Goal: Task Accomplishment & Management: Manage account settings

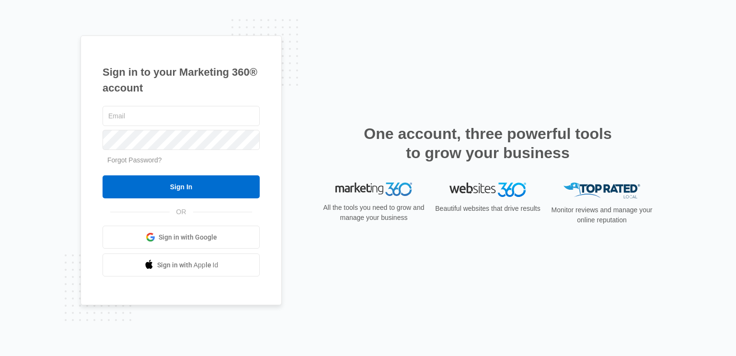
type input "R"
type input "[EMAIL_ADDRESS][DOMAIN_NAME]"
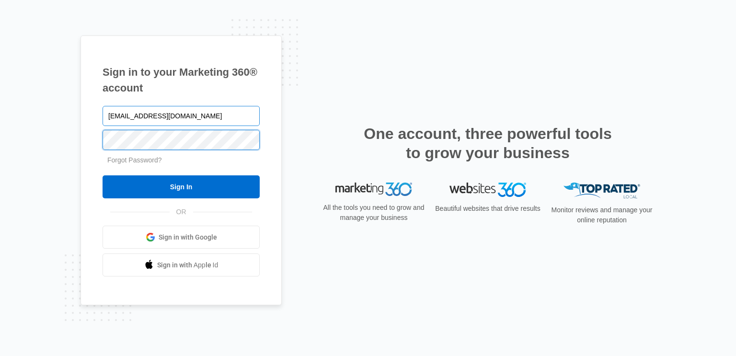
click at [103, 175] on input "Sign In" at bounding box center [181, 186] width 157 height 23
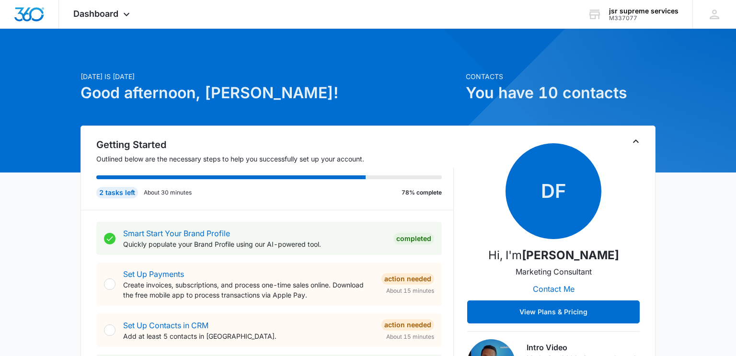
click at [117, 19] on div "Dashboard Apps Reputation Websites Forms CRM Email Social Shop Payments POS Con…" at bounding box center [103, 14] width 88 height 28
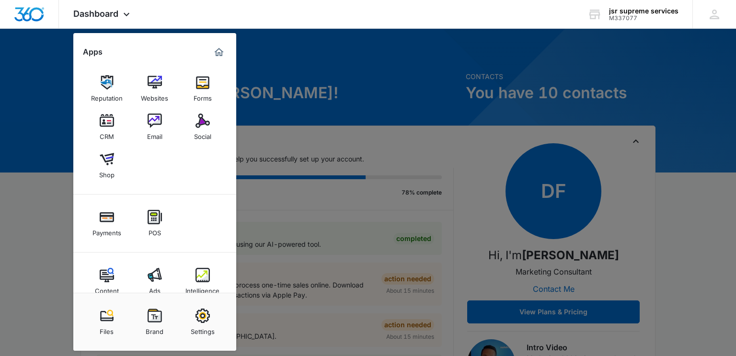
click at [606, 69] on div at bounding box center [368, 178] width 736 height 356
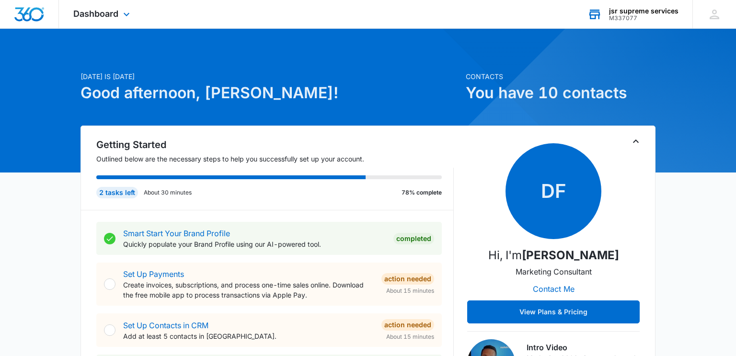
click at [654, 12] on div "jsr supreme services" at bounding box center [644, 11] width 70 height 8
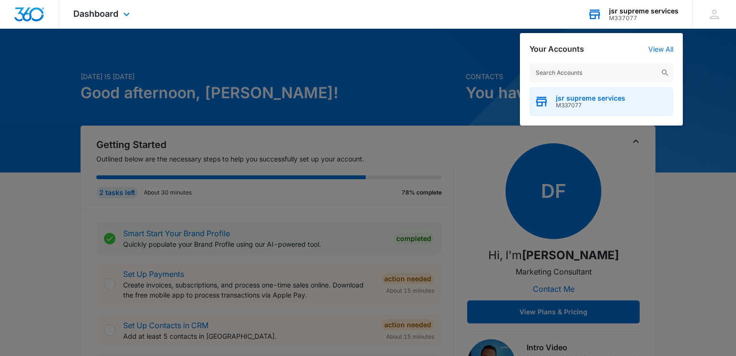
click at [575, 106] on span "M337077" at bounding box center [591, 105] width 70 height 7
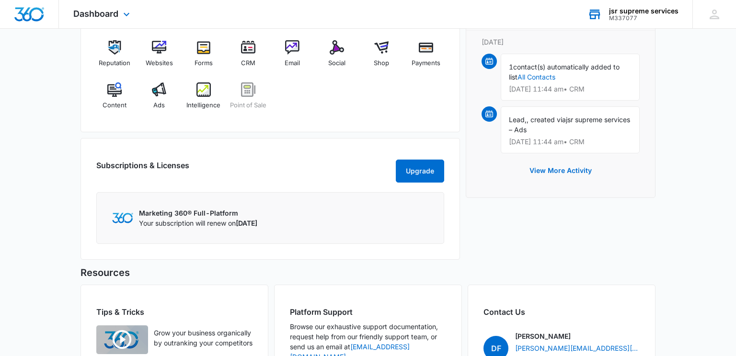
scroll to position [614, 0]
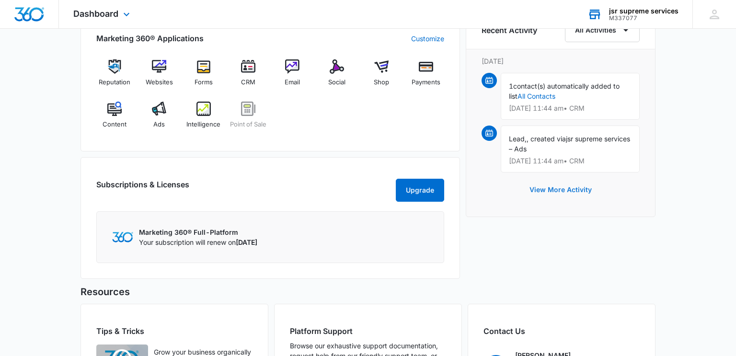
click at [566, 190] on button "View More Activity" at bounding box center [561, 189] width 82 height 23
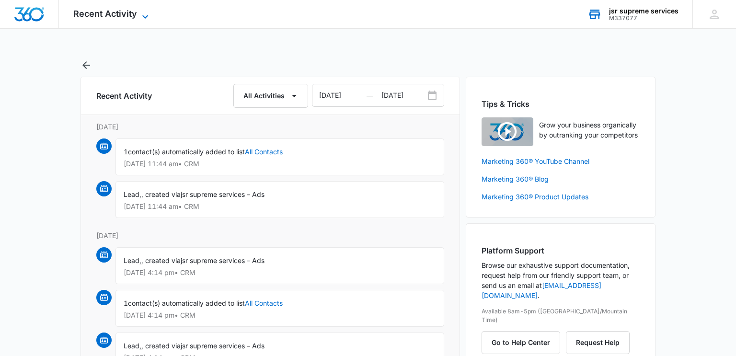
click at [104, 9] on span "Recent Activity" at bounding box center [105, 14] width 64 height 10
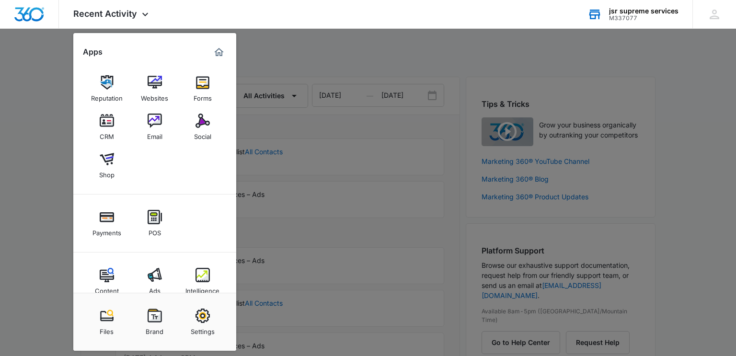
click at [462, 48] on div at bounding box center [368, 178] width 736 height 356
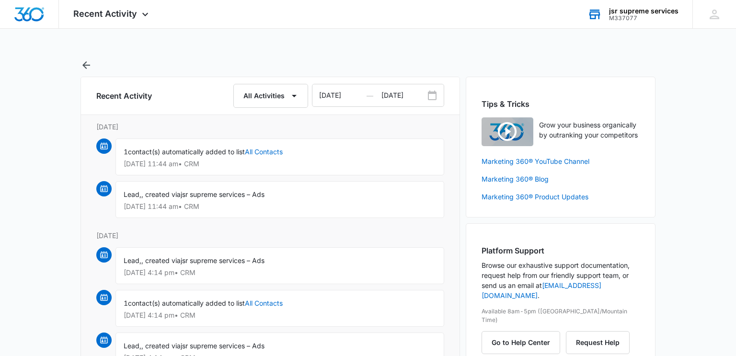
click at [646, 22] on div "jsr supreme services M337077 Your Accounts View All" at bounding box center [632, 14] width 119 height 28
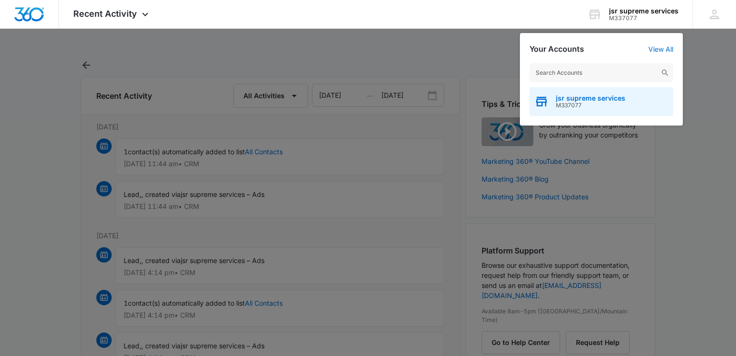
click at [599, 93] on div "jsr supreme services M337077" at bounding box center [602, 101] width 144 height 29
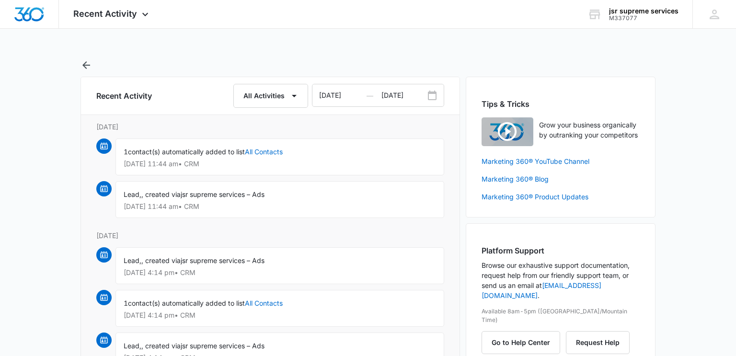
click at [323, 163] on p "Oct 13 at 11:44 am • CRM" at bounding box center [280, 164] width 313 height 7
click at [634, 11] on div "jsr supreme services" at bounding box center [644, 11] width 70 height 8
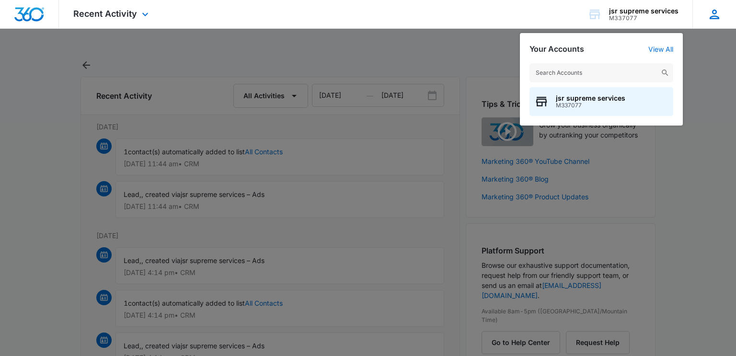
click at [719, 17] on icon at bounding box center [715, 14] width 14 height 14
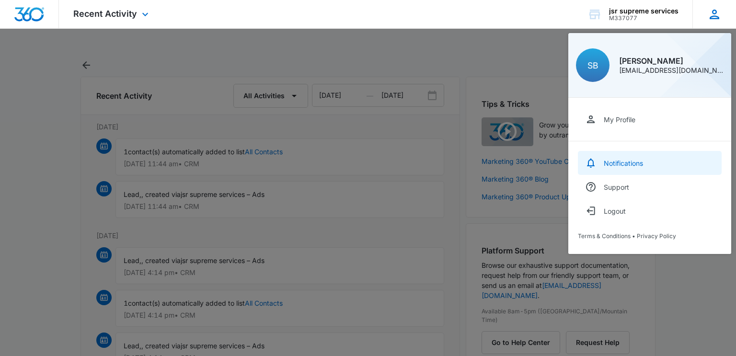
click at [625, 156] on link "Notifications" at bounding box center [650, 163] width 144 height 24
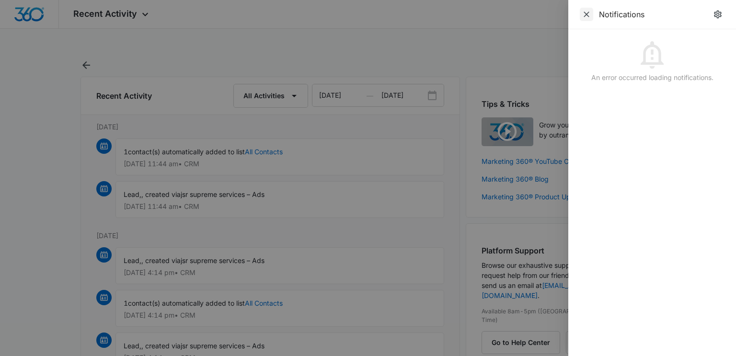
click at [588, 12] on icon "Close" at bounding box center [587, 15] width 10 height 10
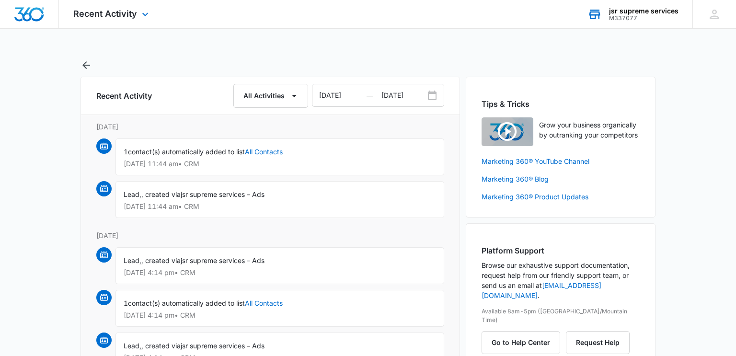
click at [655, 6] on div "jsr supreme services M337077 Your Accounts View All" at bounding box center [632, 14] width 119 height 28
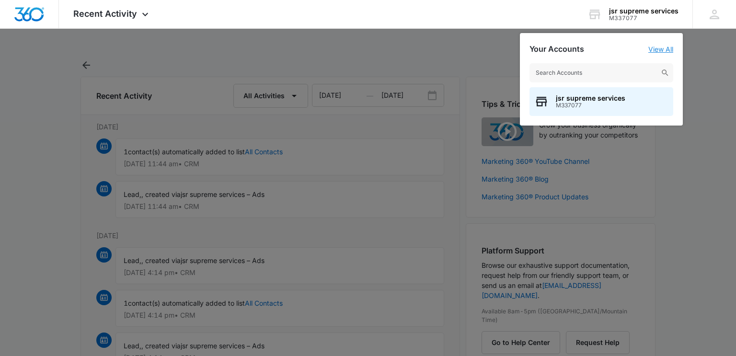
click at [667, 45] on link "View All" at bounding box center [661, 49] width 25 height 8
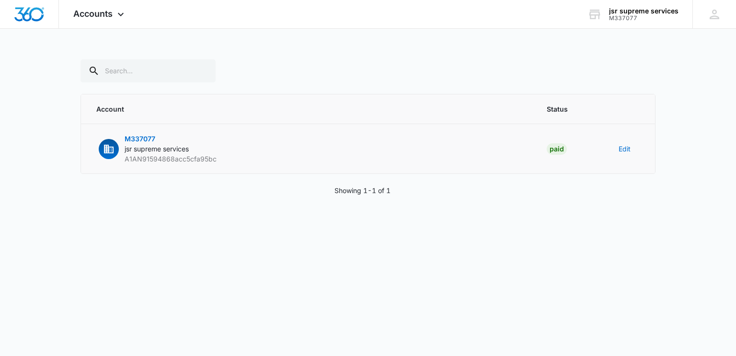
click at [387, 139] on td "M337077 jsr supreme services A1AN91594868acc5cfa95bc" at bounding box center [308, 149] width 455 height 50
click at [669, 1] on div "jsr supreme services M337077 Your Accounts View All" at bounding box center [632, 14] width 119 height 28
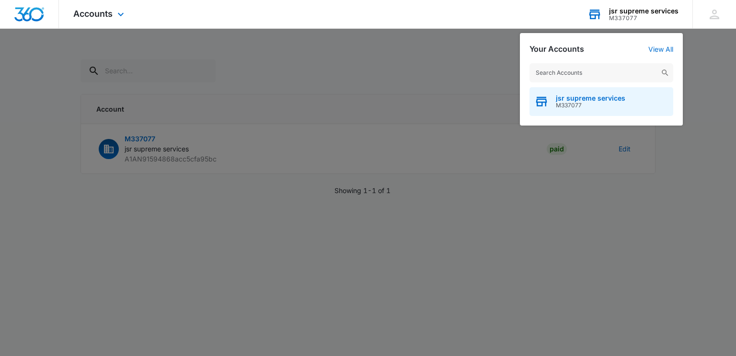
click at [563, 102] on span "M337077" at bounding box center [591, 105] width 70 height 7
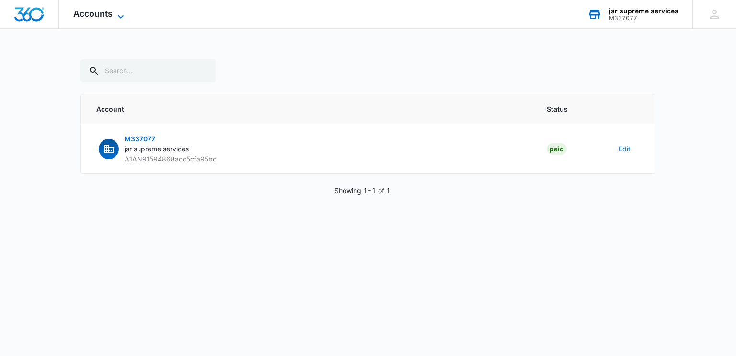
click at [106, 14] on span "Accounts" at bounding box center [92, 14] width 39 height 10
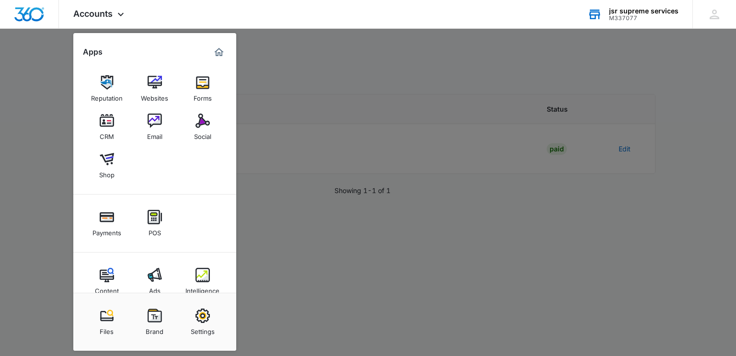
click at [277, 278] on div at bounding box center [368, 178] width 736 height 356
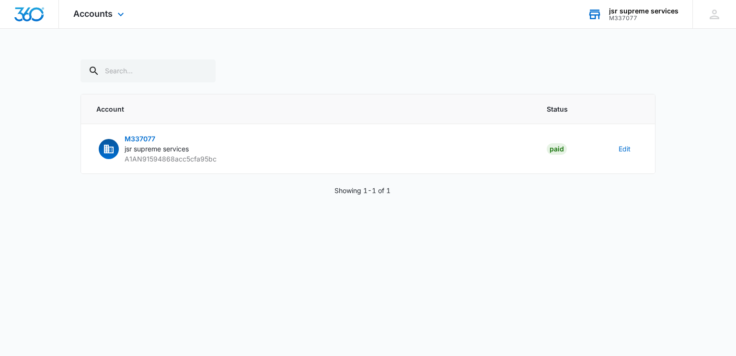
click at [113, 15] on div "Accounts Apps Reputation Websites Forms CRM Email Social Shop Payments POS Cont…" at bounding box center [100, 14] width 82 height 28
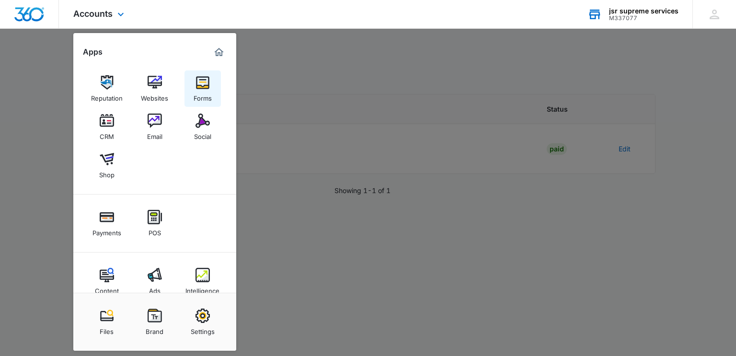
click at [209, 93] on div "Forms" at bounding box center [203, 96] width 18 height 12
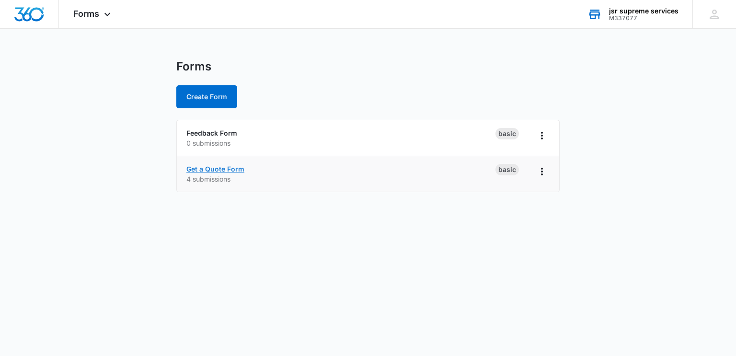
click at [235, 171] on link "Get a Quote Form" at bounding box center [216, 169] width 58 height 8
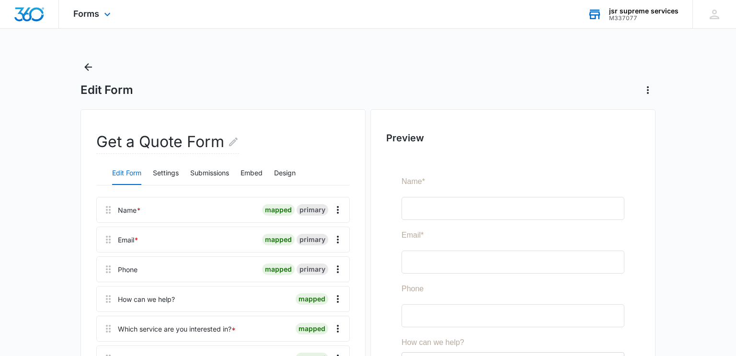
click at [107, 20] on div "Forms Apps Reputation Websites Forms CRM Email Social Shop Payments POS Content…" at bounding box center [93, 14] width 69 height 28
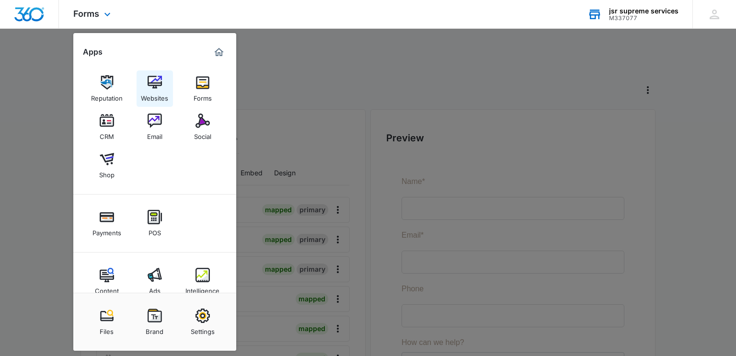
click at [161, 81] on img at bounding box center [155, 82] width 14 height 14
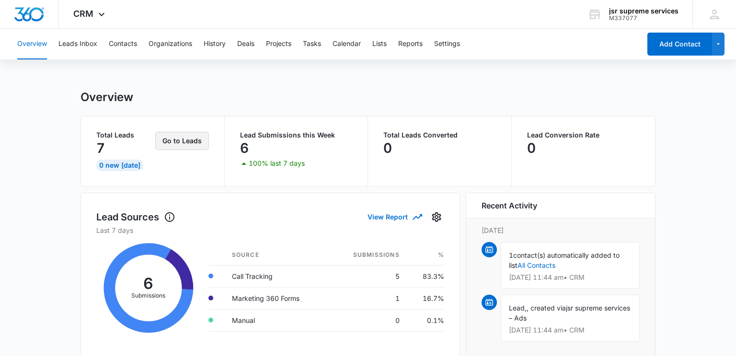
click at [182, 143] on button "Go to Leads" at bounding box center [182, 141] width 54 height 18
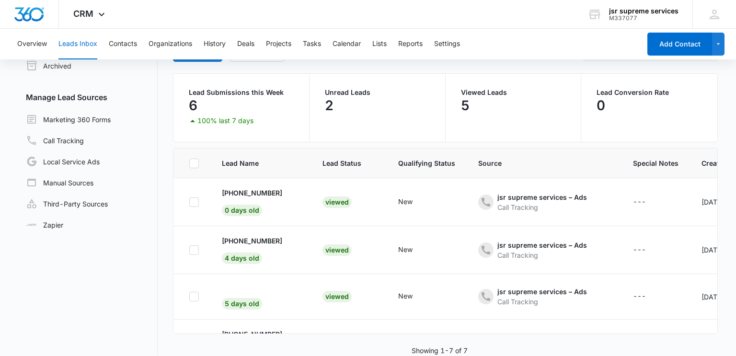
scroll to position [73, 0]
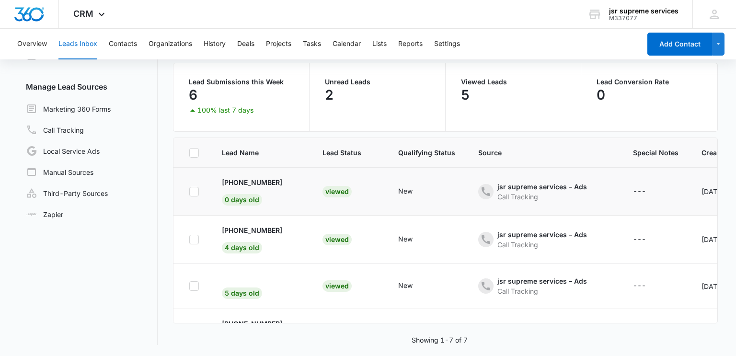
click at [369, 196] on td "Viewed" at bounding box center [349, 192] width 76 height 48
click at [311, 186] on td "Viewed" at bounding box center [349, 192] width 76 height 48
click at [335, 191] on div "Viewed" at bounding box center [337, 192] width 29 height 12
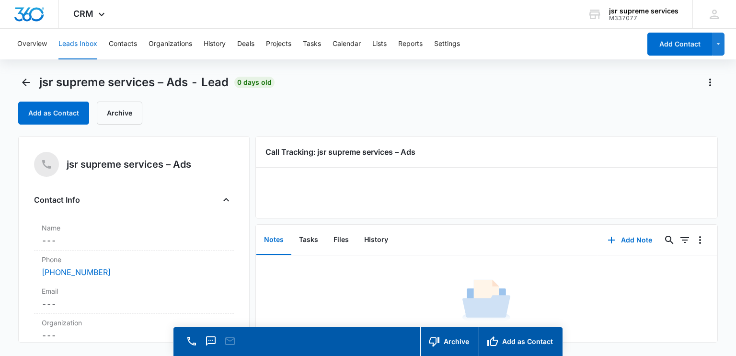
scroll to position [27, 0]
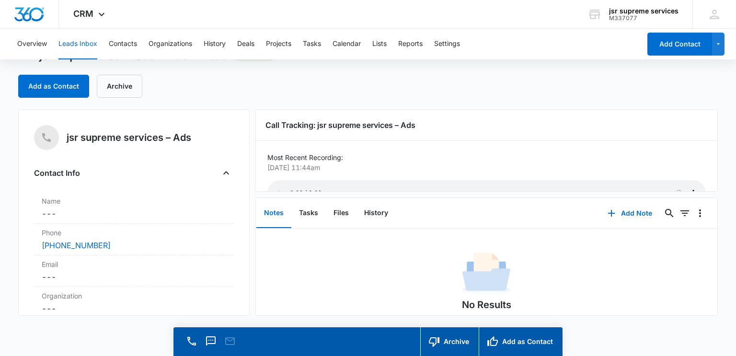
click at [691, 102] on div "jsr supreme services – Ads - Lead 0 days old Add as Contact Archive" at bounding box center [368, 78] width 700 height 61
click at [688, 165] on p "[DATE] 11:44am" at bounding box center [484, 168] width 433 height 10
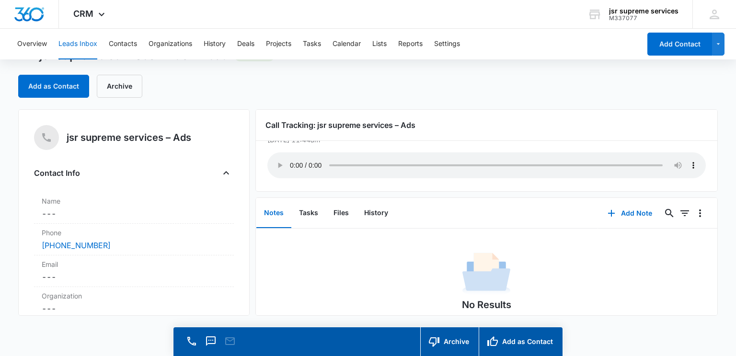
scroll to position [29, 0]
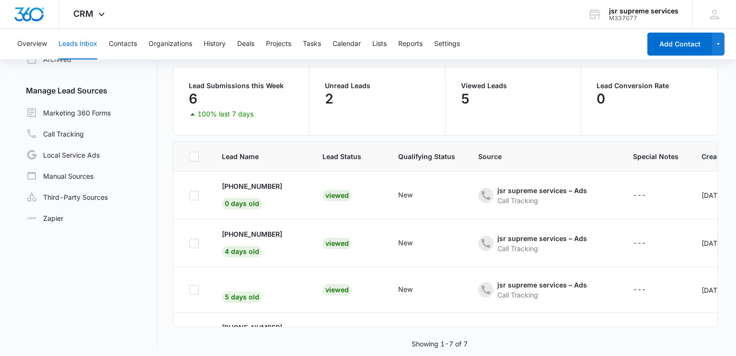
scroll to position [73, 0]
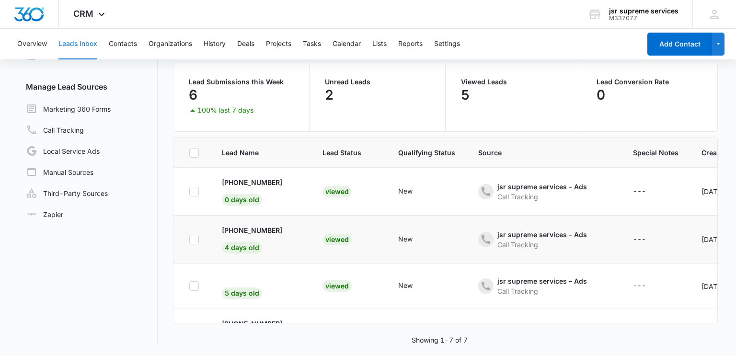
click at [327, 234] on div "Viewed" at bounding box center [337, 240] width 29 height 12
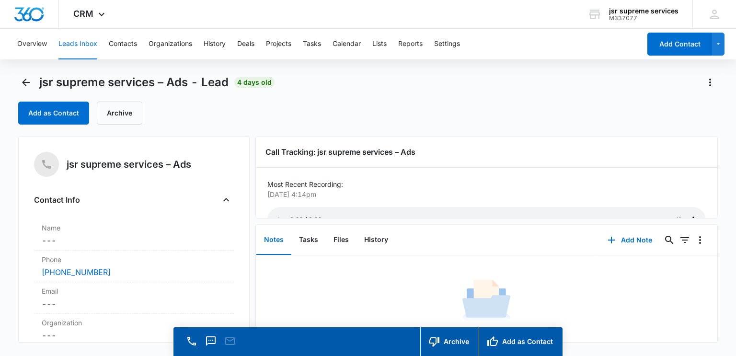
click at [710, 195] on div "Call Tracking: jsr supreme services – Ads Most Recent Recording: [DATE] 4:14pm …" at bounding box center [487, 177] width 463 height 82
click at [674, 177] on div "Call Tracking: jsr supreme services – Ads Most Recent Recording: [DATE] 4:14pm …" at bounding box center [487, 177] width 463 height 82
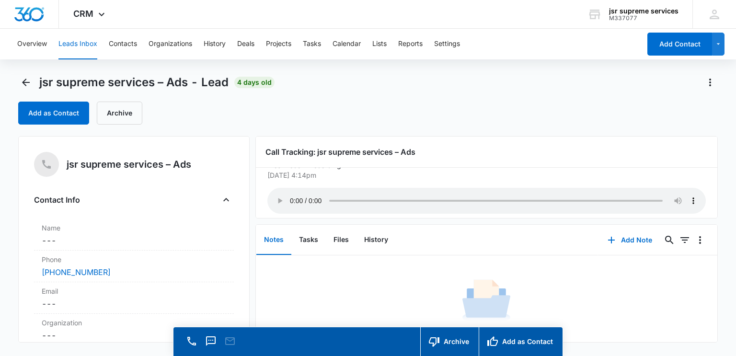
scroll to position [29, 0]
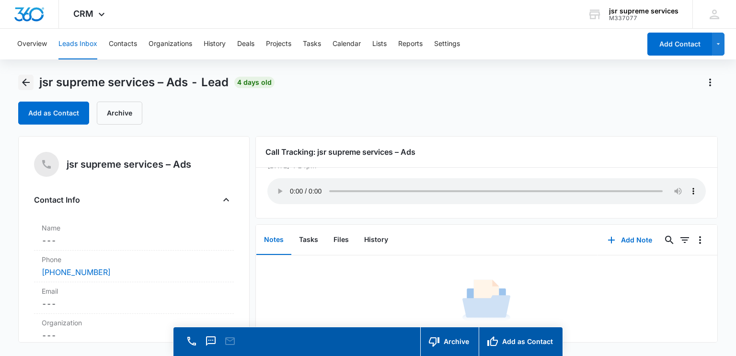
click at [20, 87] on button "Back" at bounding box center [25, 82] width 15 height 15
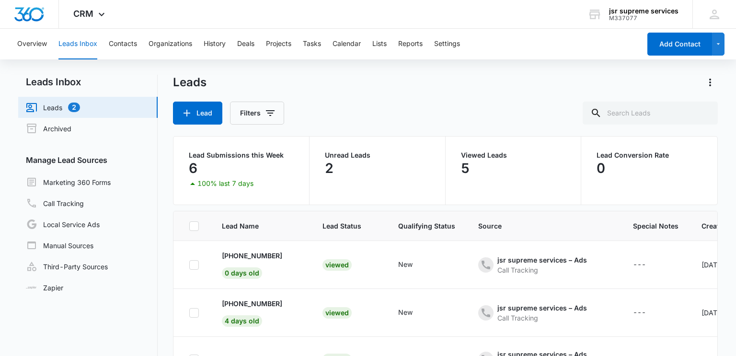
click at [729, 222] on main "Leads Inbox Leads 2 Archived Manage Lead Sources Marketing 360 Forms Call Track…" at bounding box center [368, 252] width 736 height 355
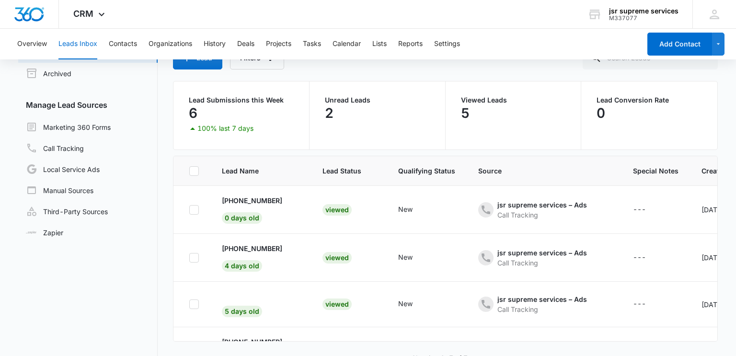
scroll to position [73, 0]
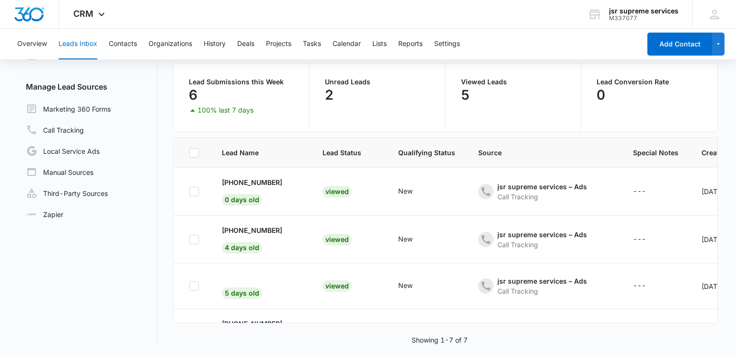
click at [400, 325] on div "Lead Name Lead Status Qualifying Status Source Special Notes Created Assigned T…" at bounding box center [445, 242] width 545 height 208
click at [526, 146] on th "Source" at bounding box center [544, 153] width 155 height 30
click at [411, 344] on div "Showing 1-7 of 7" at bounding box center [445, 340] width 545 height 10
click at [452, 286] on td "New" at bounding box center [427, 287] width 80 height 46
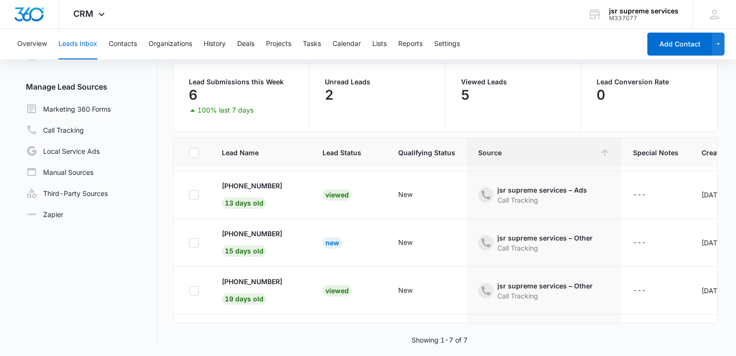
scroll to position [137, 0]
click at [345, 227] on td "New" at bounding box center [349, 244] width 76 height 48
click at [323, 242] on div "New" at bounding box center [333, 244] width 20 height 12
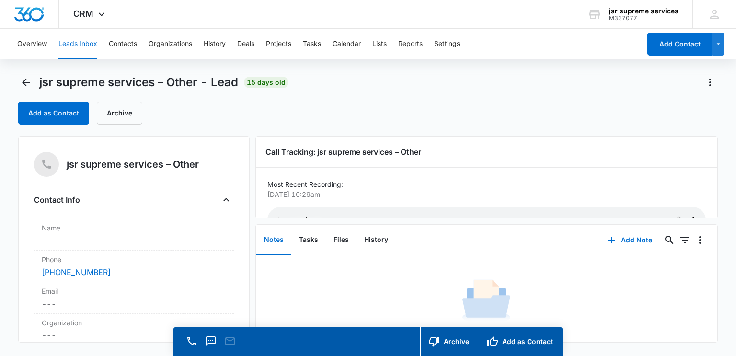
click at [431, 186] on p "Most Recent Recording:" at bounding box center [487, 184] width 439 height 10
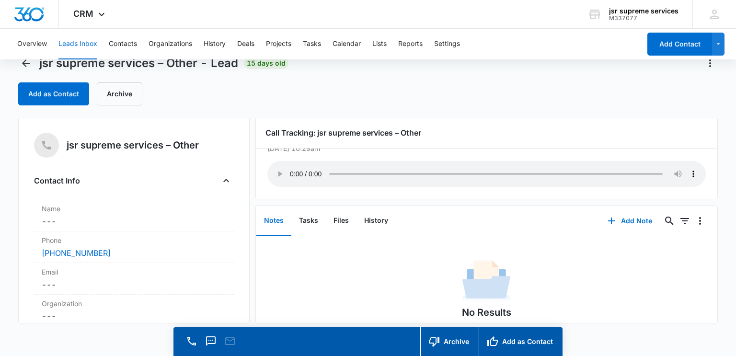
scroll to position [29, 0]
click at [20, 62] on icon "Back" at bounding box center [26, 64] width 12 height 12
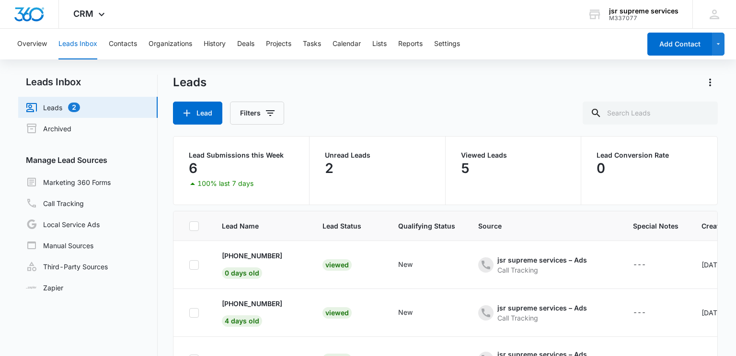
scroll to position [137, 0]
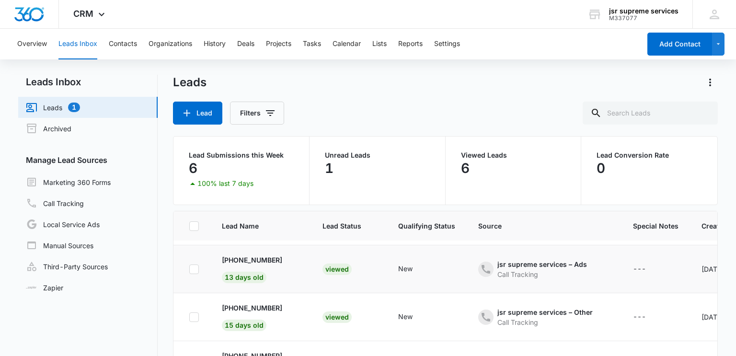
click at [708, 278] on td "[DATE]" at bounding box center [721, 269] width 63 height 48
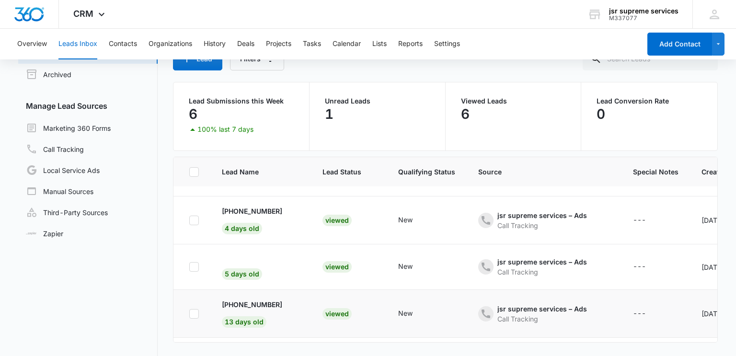
scroll to position [58, 0]
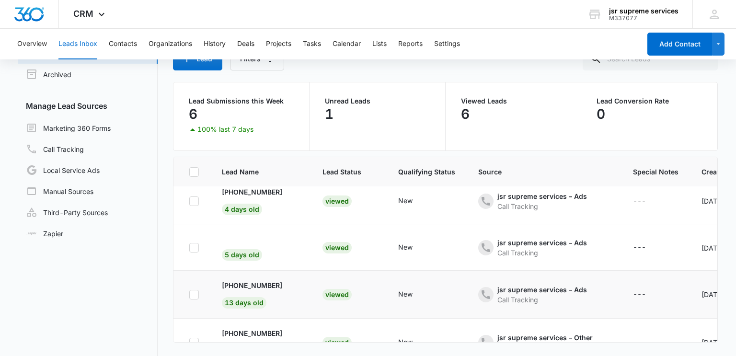
click at [325, 290] on div "Viewed" at bounding box center [337, 295] width 29 height 12
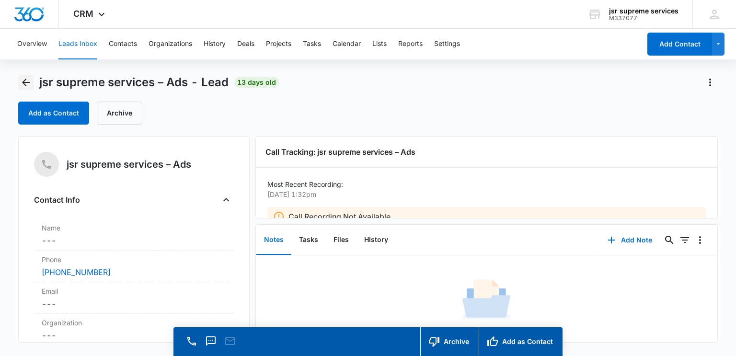
click at [28, 77] on icon "Back" at bounding box center [26, 83] width 12 height 12
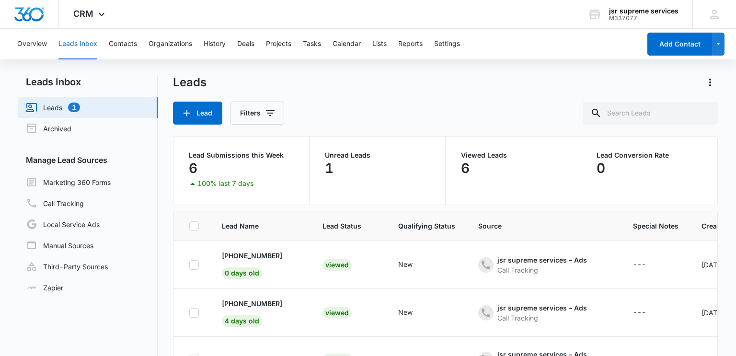
scroll to position [58, 0]
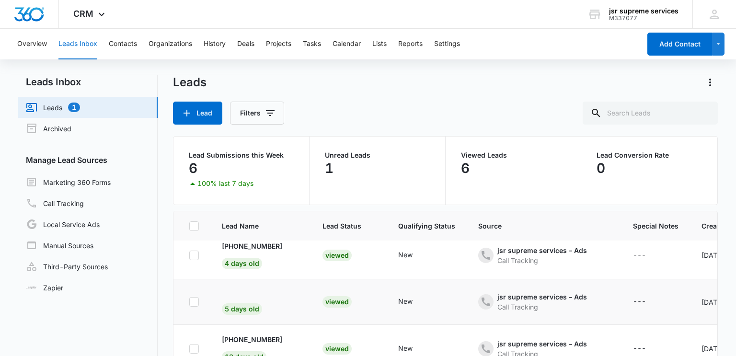
click at [414, 312] on td "New" at bounding box center [427, 303] width 80 height 46
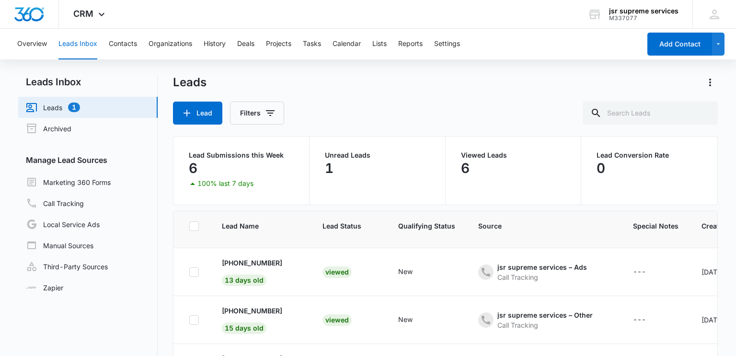
scroll to position [153, 0]
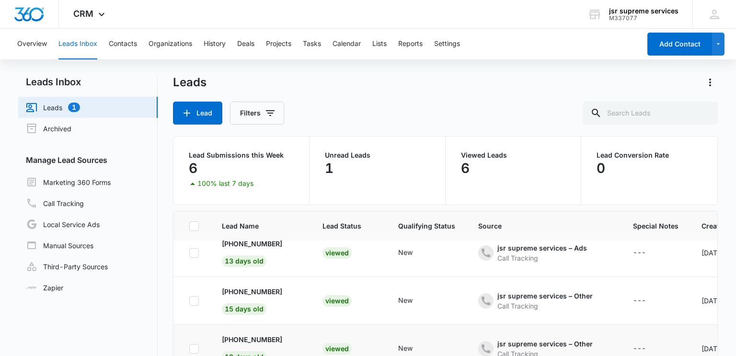
click at [326, 347] on div "Viewed" at bounding box center [337, 349] width 29 height 12
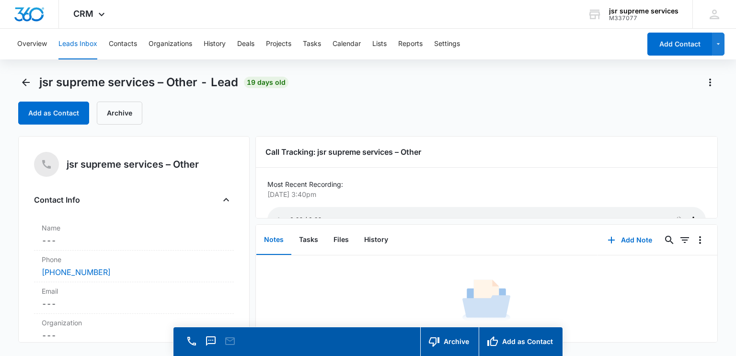
click at [355, 198] on p "[DATE] 3:40pm" at bounding box center [484, 194] width 433 height 10
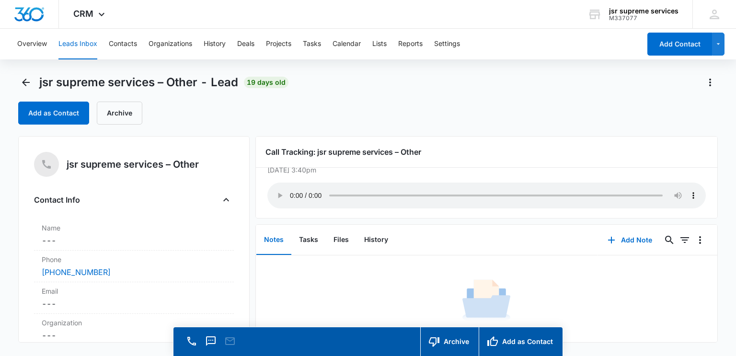
scroll to position [29, 0]
click at [30, 87] on icon "Back" at bounding box center [26, 83] width 12 height 12
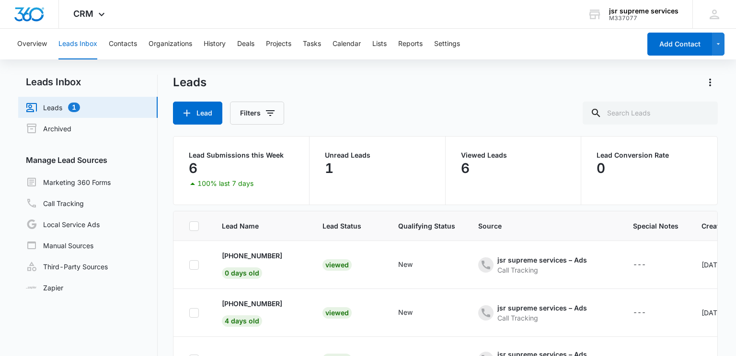
scroll to position [153, 0]
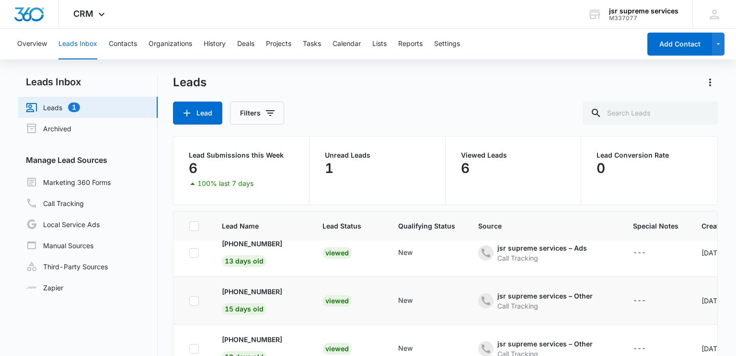
click at [445, 289] on td "New" at bounding box center [427, 301] width 80 height 48
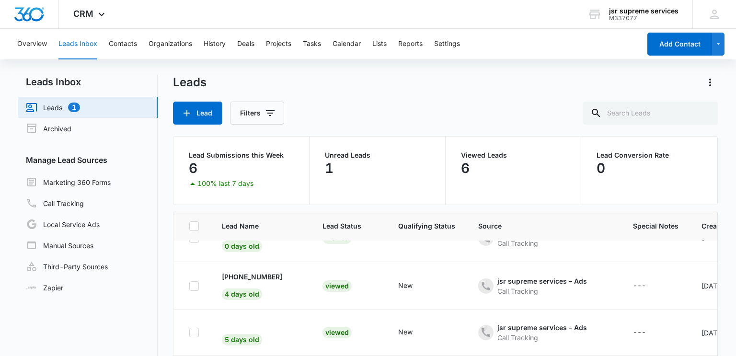
scroll to position [0, 0]
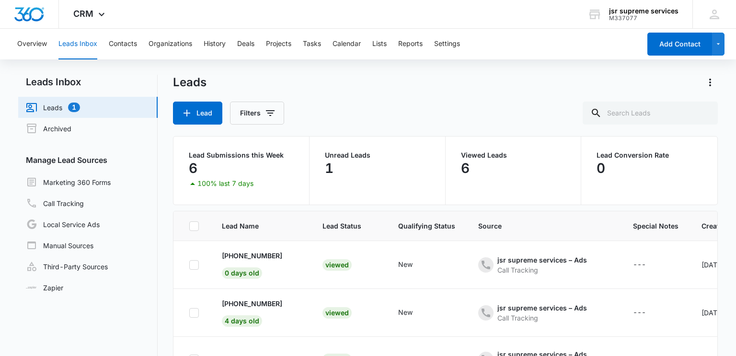
click at [80, 102] on link "Leads 1" at bounding box center [53, 108] width 54 height 12
click at [80, 109] on link "Leads 1" at bounding box center [53, 108] width 54 height 12
click at [716, 47] on icon "button" at bounding box center [719, 44] width 8 height 12
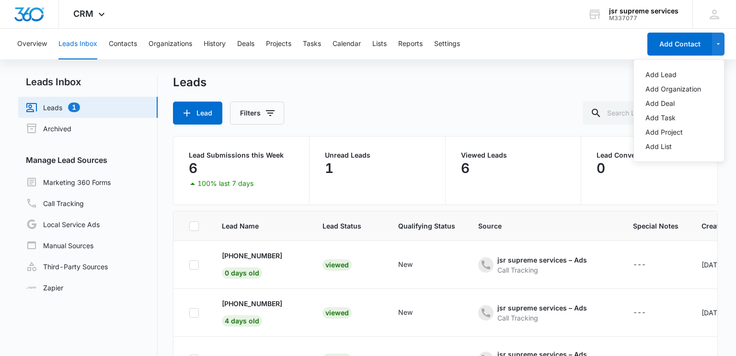
click at [445, 103] on div "Lead Filters" at bounding box center [445, 113] width 545 height 23
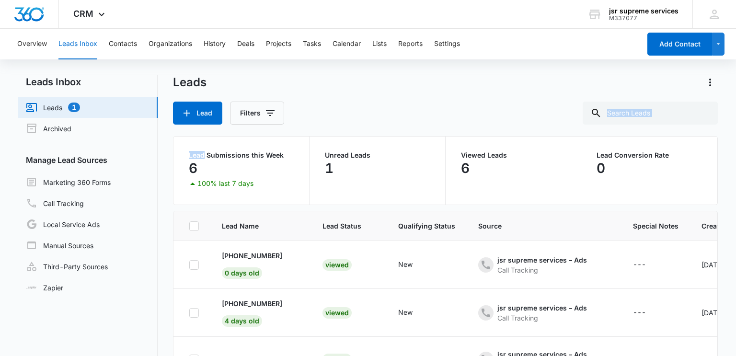
click at [445, 103] on div "Lead Filters" at bounding box center [445, 113] width 545 height 23
click at [472, 93] on div "Leads Lead Filters" at bounding box center [445, 100] width 545 height 50
click at [333, 312] on div "Viewed" at bounding box center [337, 313] width 29 height 12
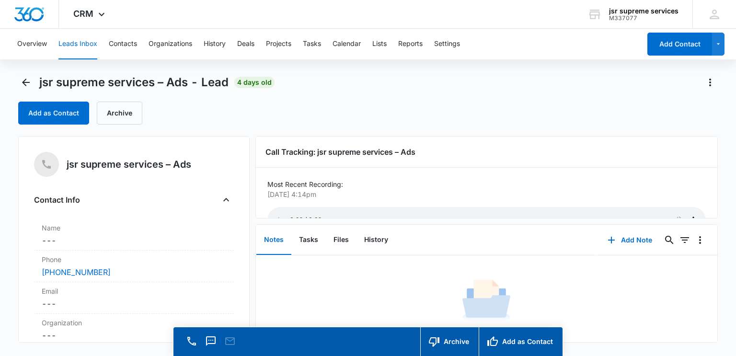
click at [431, 182] on p "Most Recent Recording:" at bounding box center [487, 184] width 439 height 10
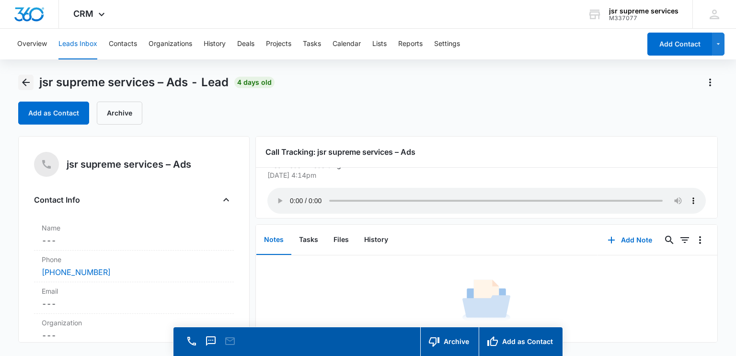
click at [30, 78] on icon "Back" at bounding box center [26, 83] width 12 height 12
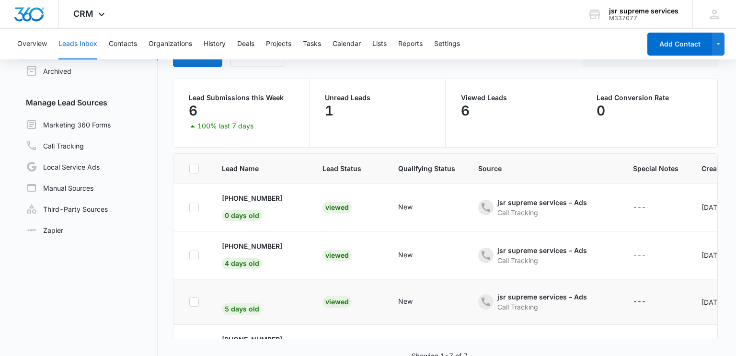
scroll to position [73, 0]
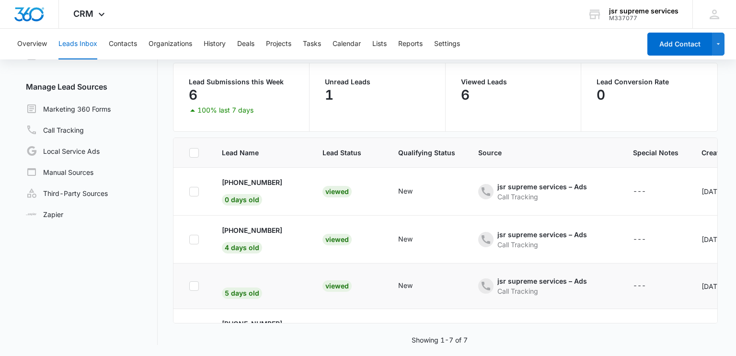
click at [323, 288] on div "Viewed" at bounding box center [337, 286] width 29 height 12
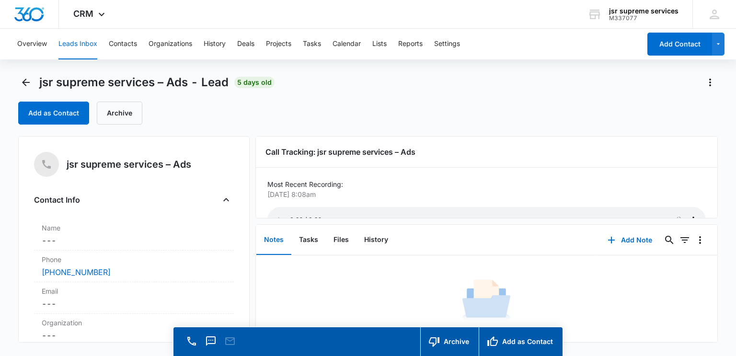
click at [343, 197] on p "[DATE] 8:08am" at bounding box center [484, 194] width 433 height 10
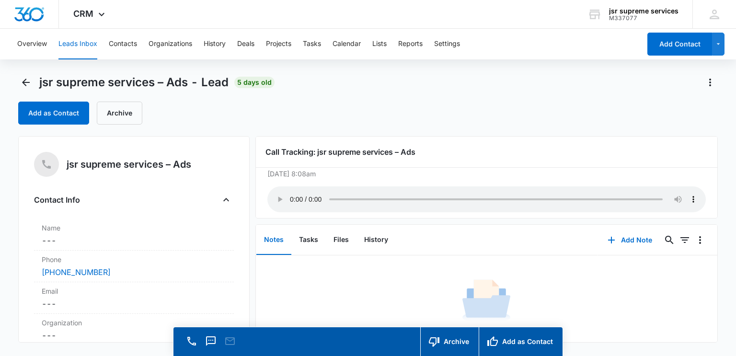
scroll to position [29, 0]
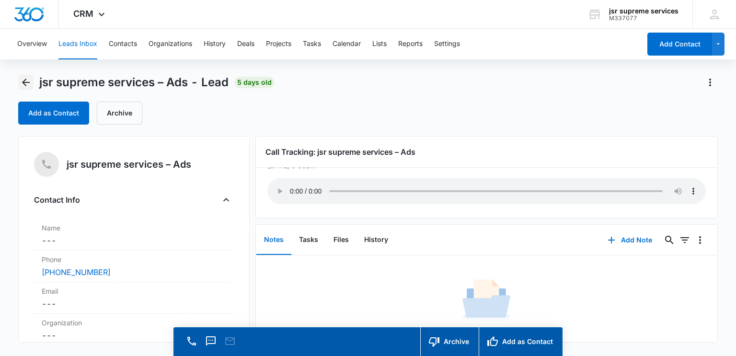
click at [27, 79] on icon "Back" at bounding box center [26, 83] width 12 height 12
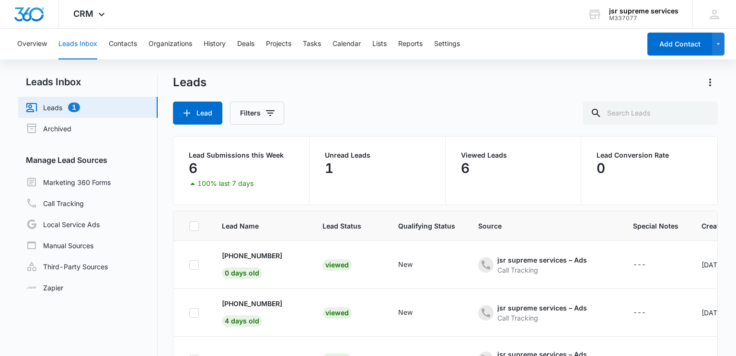
click at [27, 79] on h2 "Leads Inbox" at bounding box center [88, 82] width 140 height 14
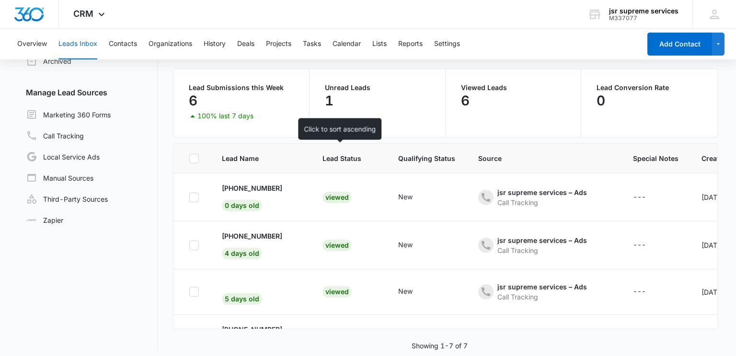
scroll to position [73, 0]
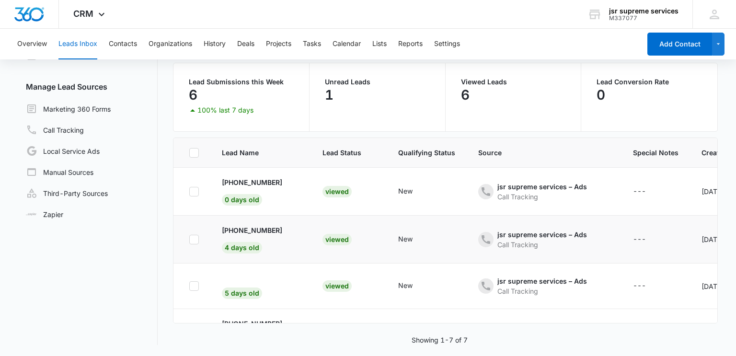
click at [438, 259] on td "New" at bounding box center [427, 240] width 80 height 48
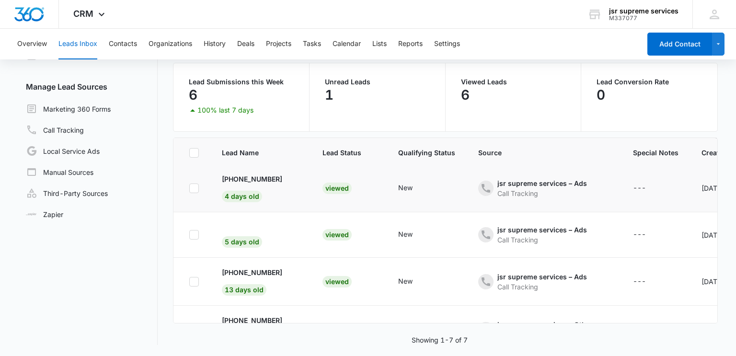
scroll to position [58, 0]
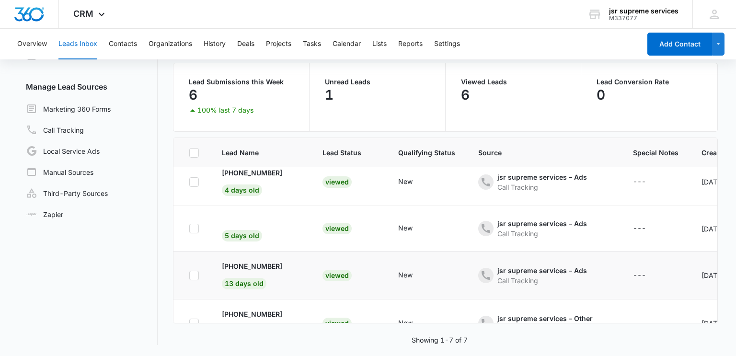
click at [333, 274] on div "Viewed" at bounding box center [337, 276] width 29 height 12
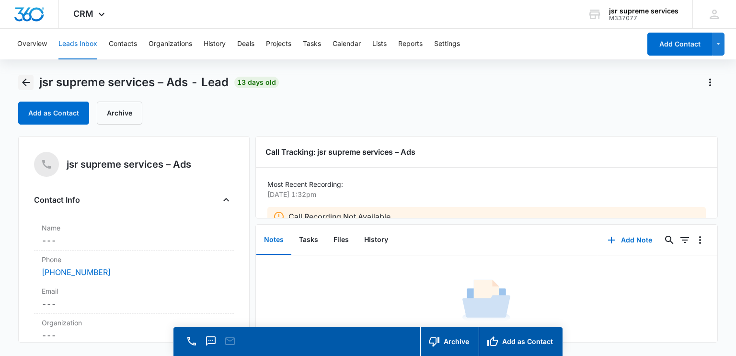
click at [22, 85] on icon "Back" at bounding box center [26, 83] width 12 height 12
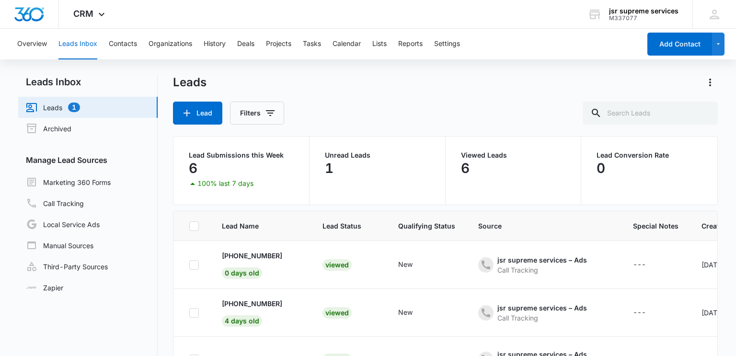
scroll to position [58, 0]
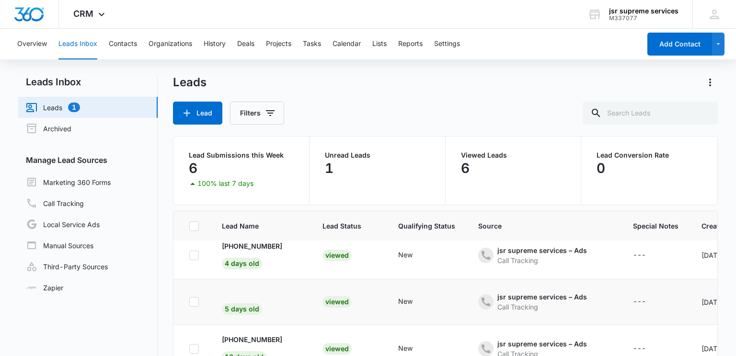
click at [387, 288] on td "New" at bounding box center [427, 303] width 80 height 46
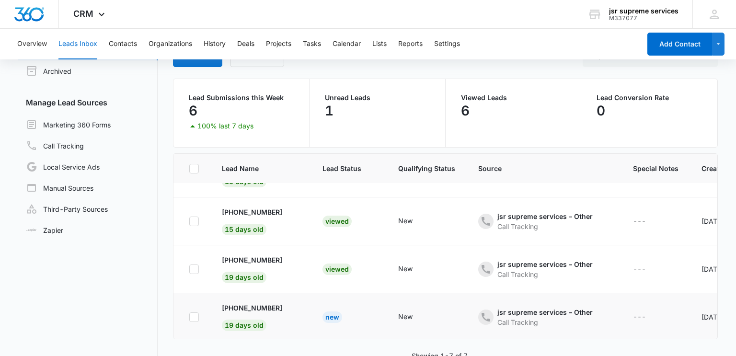
click at [327, 312] on div "New" at bounding box center [333, 318] width 20 height 12
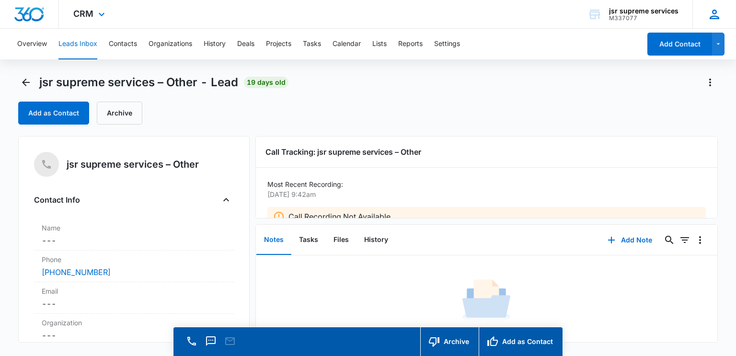
click at [714, 16] on icon at bounding box center [715, 15] width 10 height 10
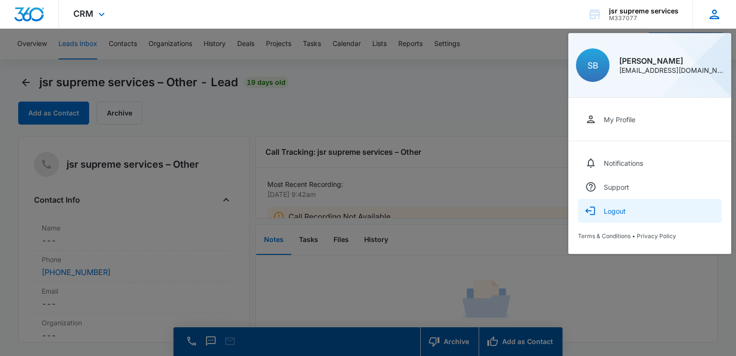
click at [629, 199] on button "Logout" at bounding box center [650, 211] width 144 height 24
